Goal: Information Seeking & Learning: Learn about a topic

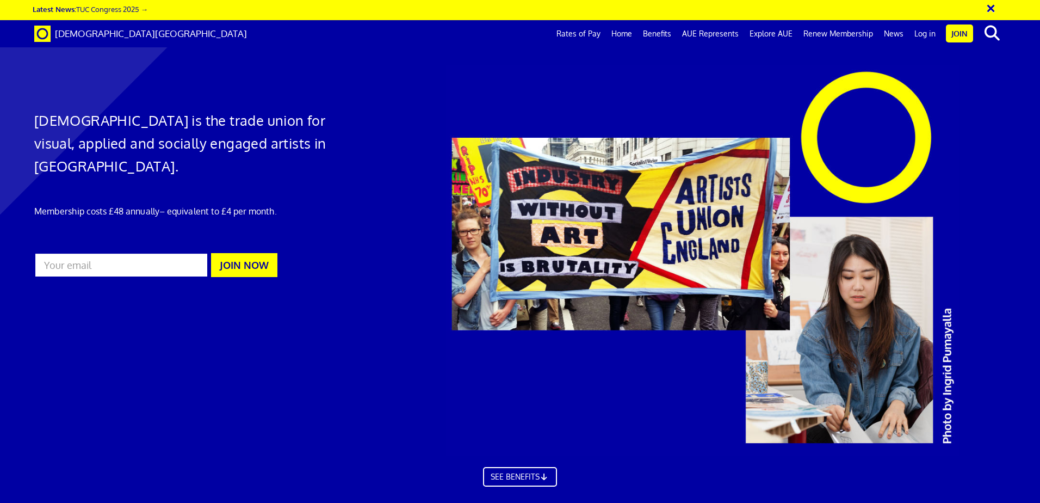
scroll to position [1142, 0]
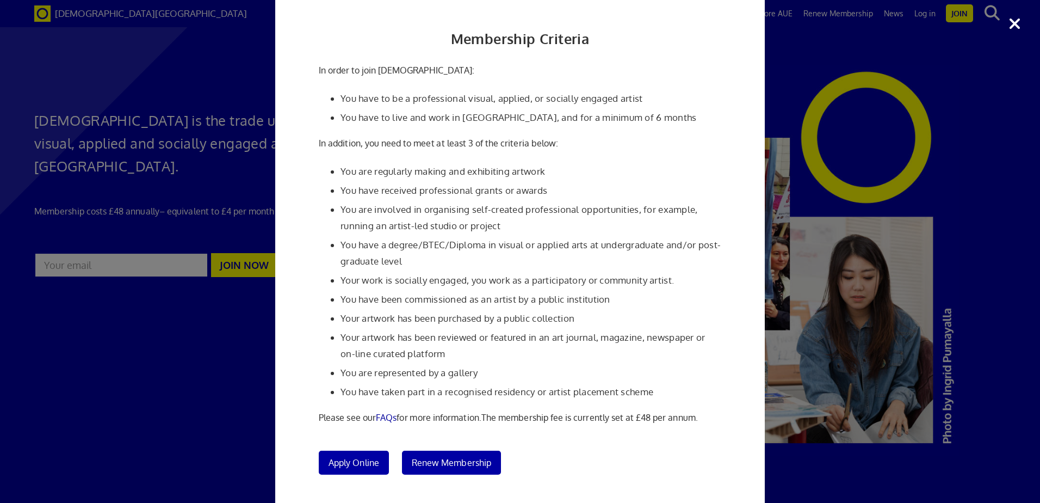
scroll to position [0, 0]
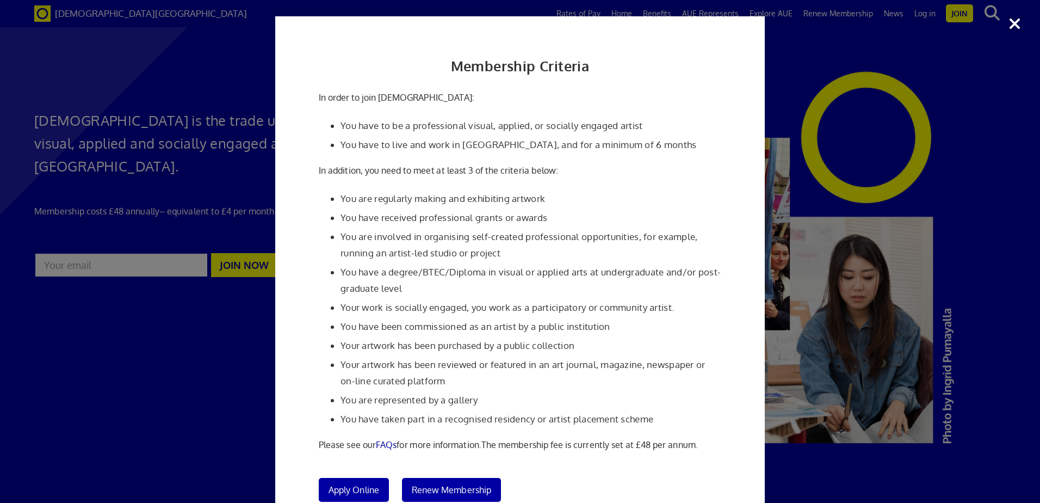
click at [928, 301] on div "Membership Criteria In order to join Artists' Union England: You have to be a p…" at bounding box center [520, 251] width 1040 height 503
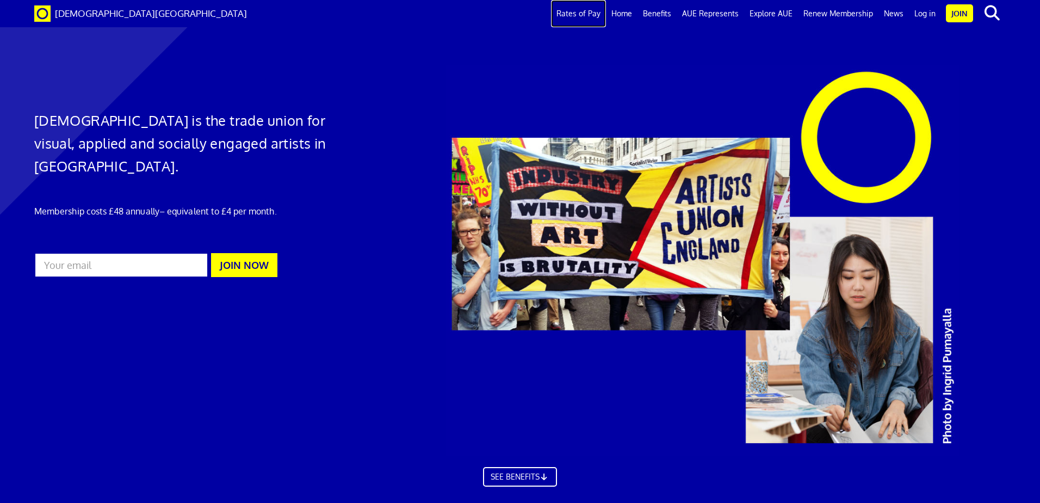
click at [577, 16] on link "Rates of Pay" at bounding box center [578, 13] width 55 height 27
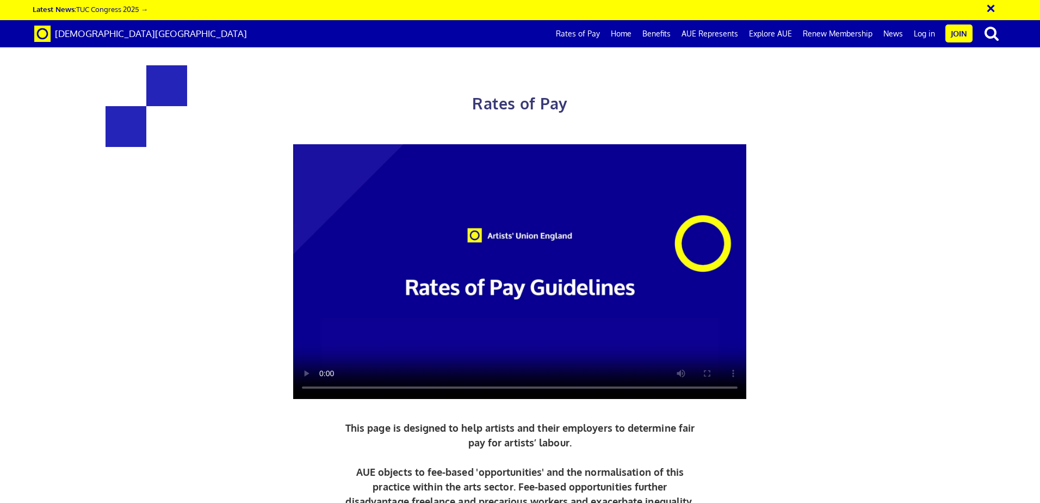
scroll to position [2121, 0]
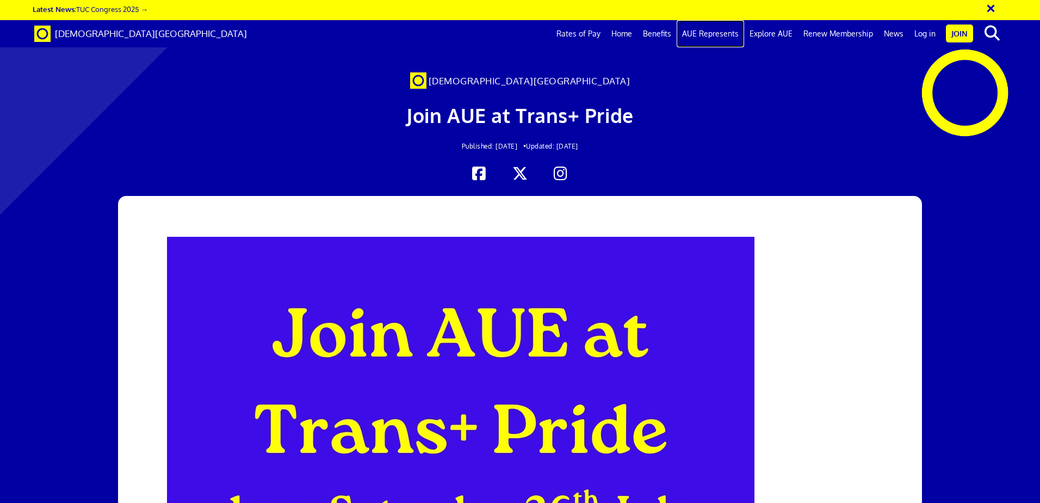
click at [711, 32] on link "AUE Represents" at bounding box center [710, 33] width 67 height 27
click at [784, 35] on link "Explore AUE" at bounding box center [771, 33] width 54 height 27
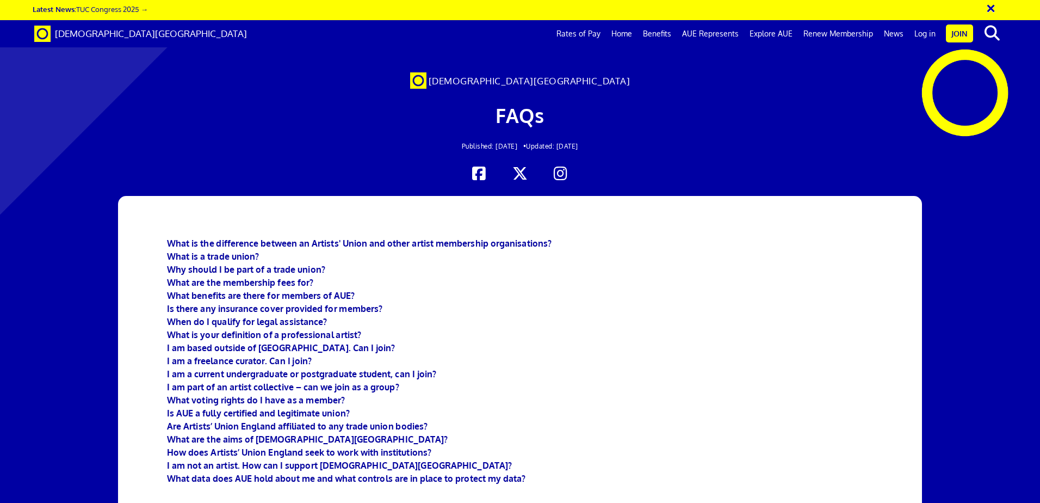
scroll to position [109, 0]
click at [375, 368] on b "I am a current undergraduate or postgraduate student, can I join?" at bounding box center [301, 373] width 269 height 11
click at [240, 277] on b "What are the membership fees for?" at bounding box center [240, 282] width 146 height 11
